Goal: Check status: Check status

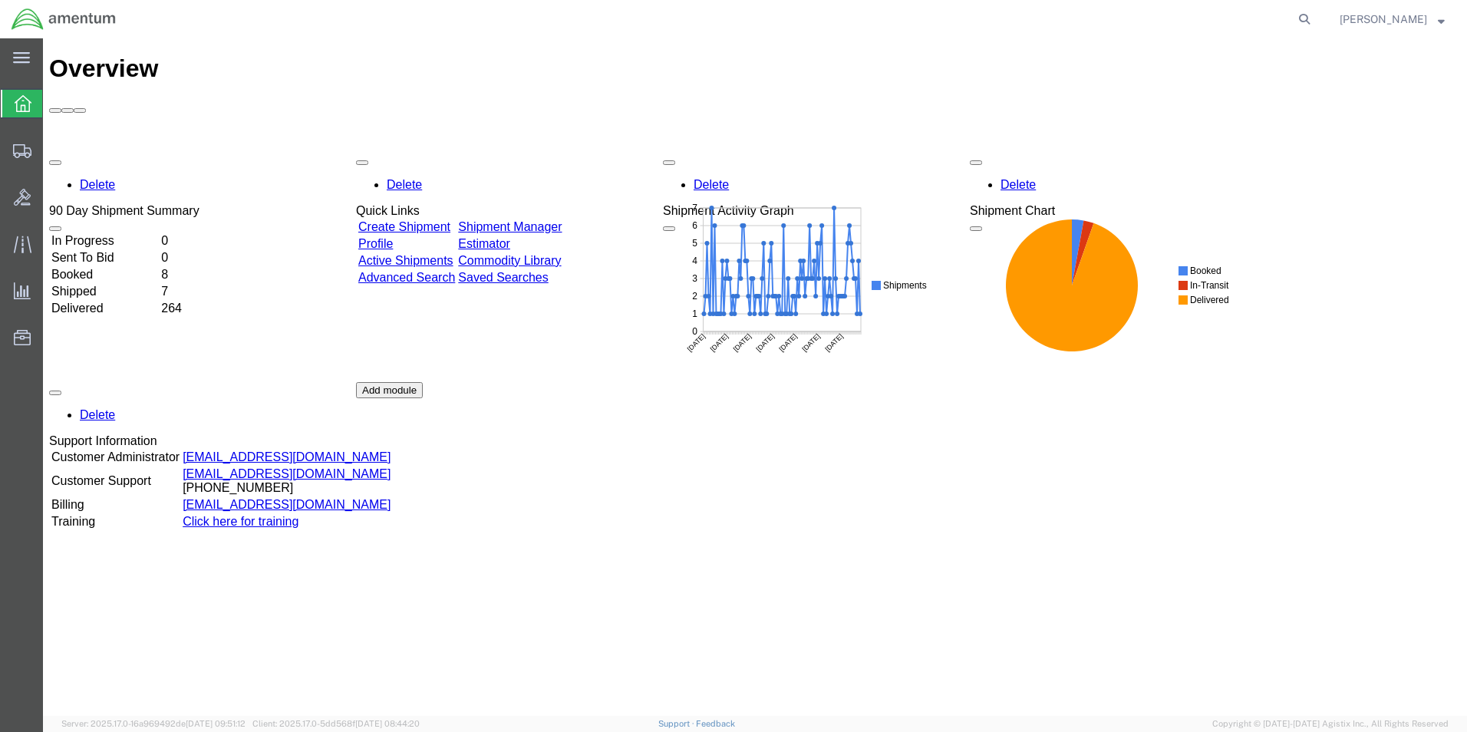
click at [114, 233] on td "In Progress" at bounding box center [105, 240] width 108 height 15
